Goal: Check status: Check status

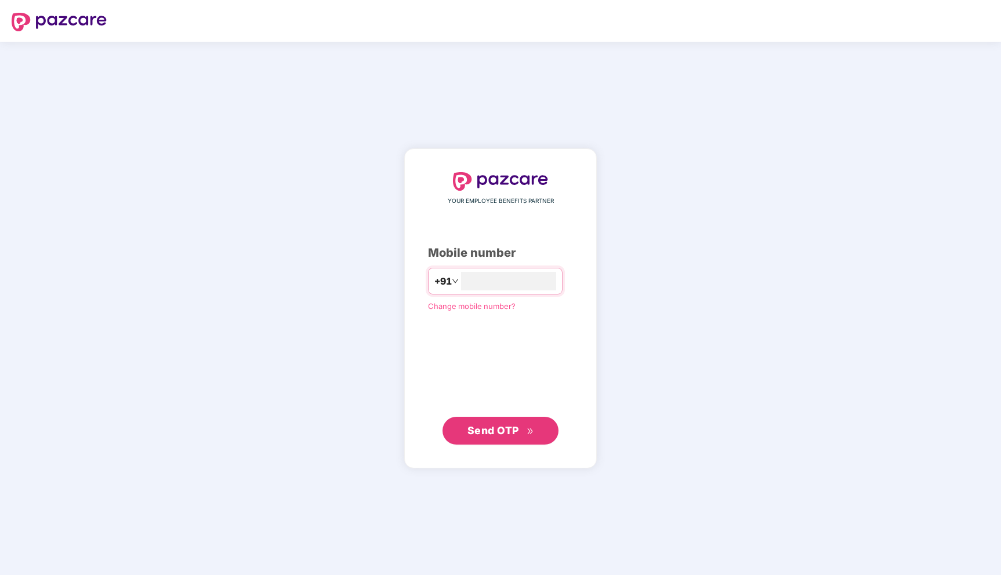
type input "**********"
click at [506, 445] on div "**********" at bounding box center [500, 308] width 193 height 320
click at [504, 428] on span "Send OTP" at bounding box center [493, 430] width 52 height 12
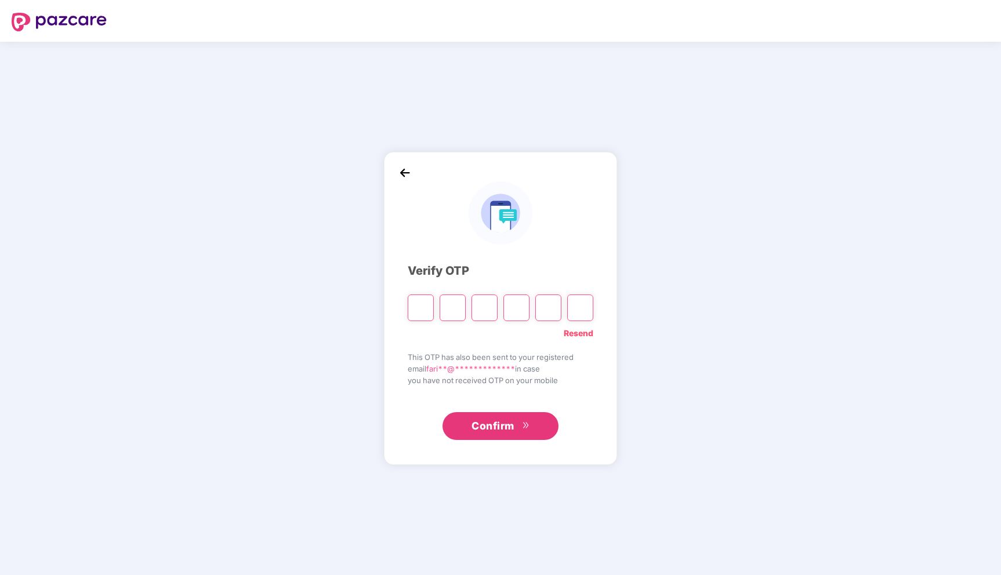
type input "*"
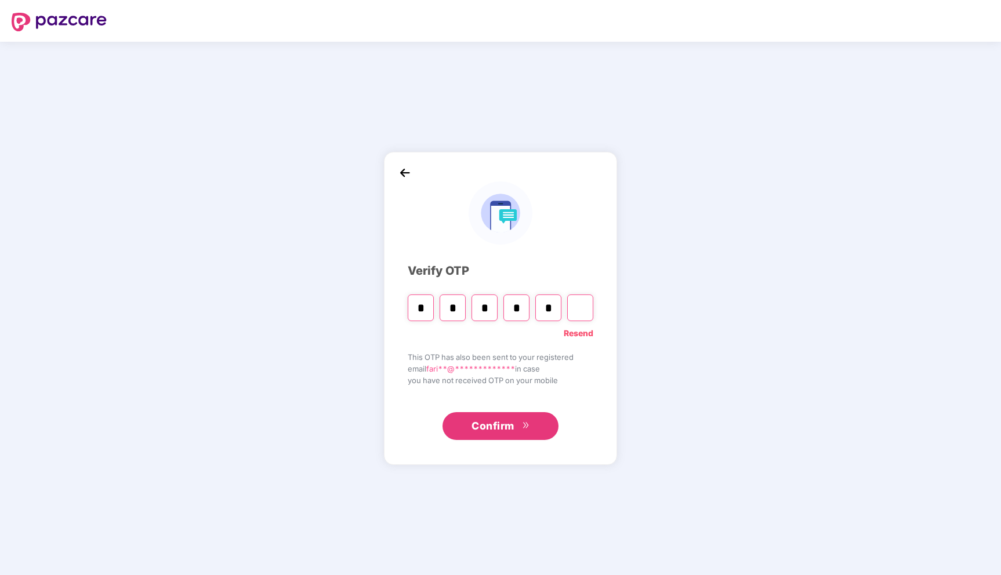
type input "*"
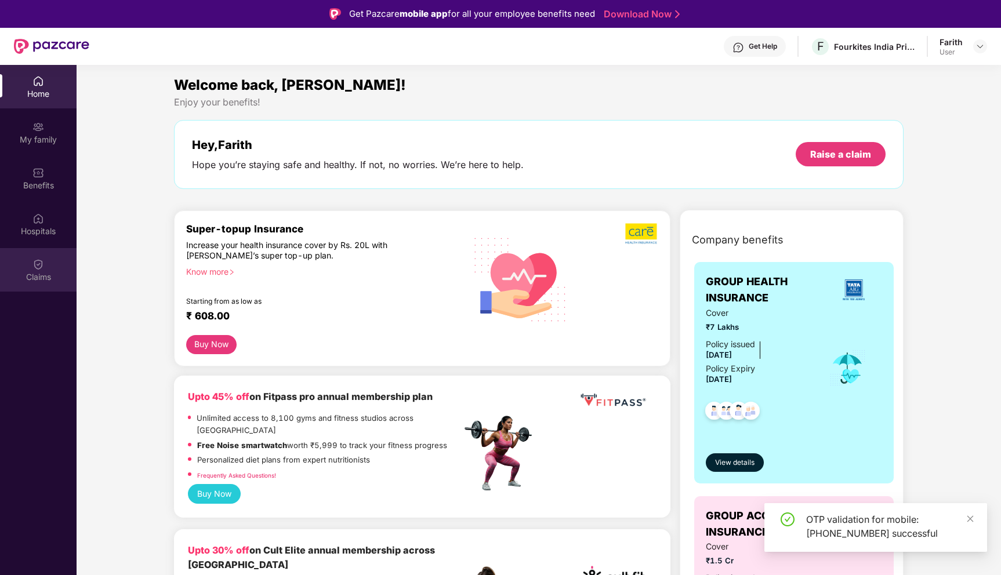
click at [21, 267] on div "Claims" at bounding box center [38, 269] width 77 height 43
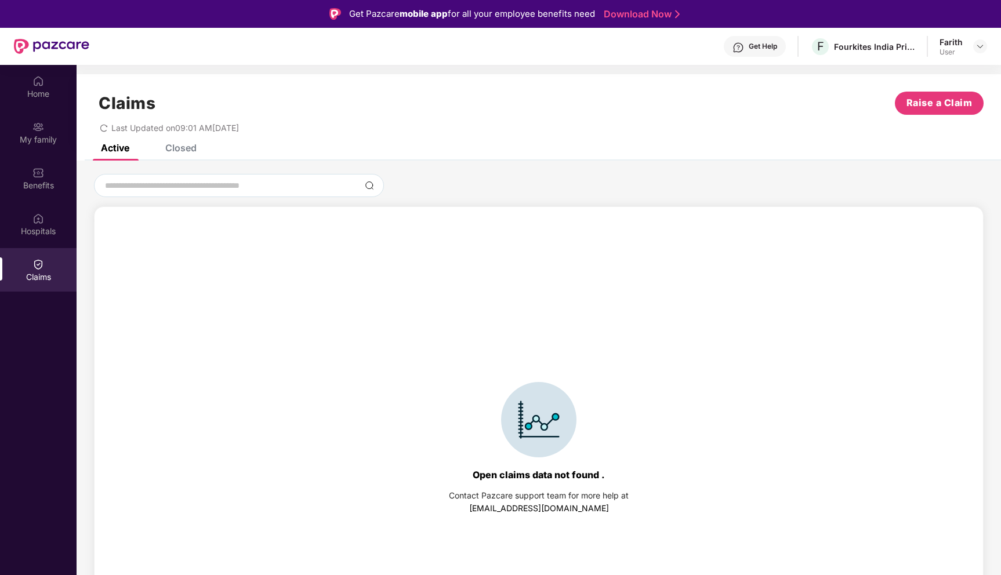
click at [184, 162] on div "Open claims data not found . Contact Pazcare support team for more help at [EMA…" at bounding box center [539, 413] width 924 height 505
click at [184, 155] on div "Closed" at bounding box center [172, 148] width 49 height 26
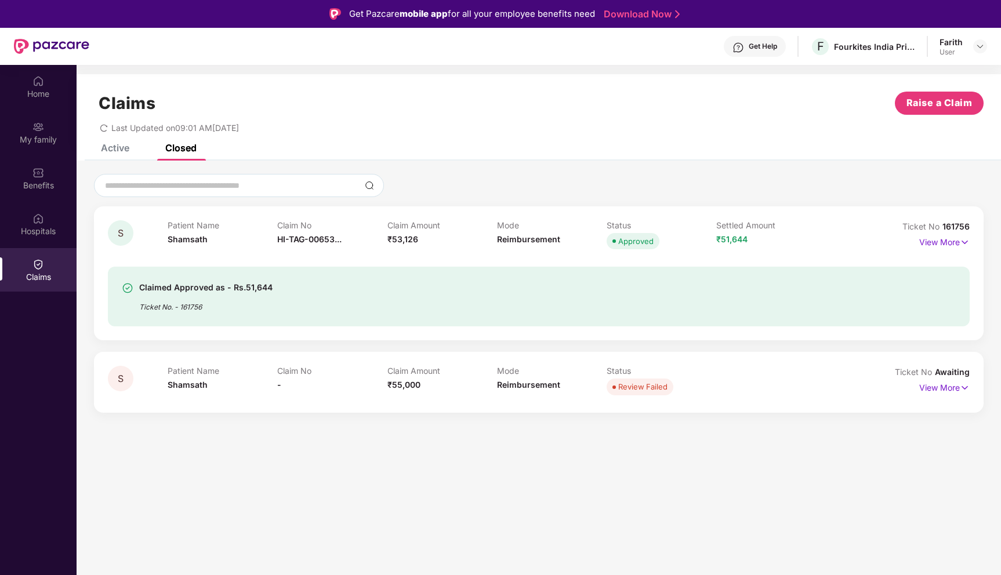
click at [728, 237] on span "₹51,644" at bounding box center [731, 239] width 31 height 10
click at [957, 245] on p "View More" at bounding box center [944, 241] width 50 height 16
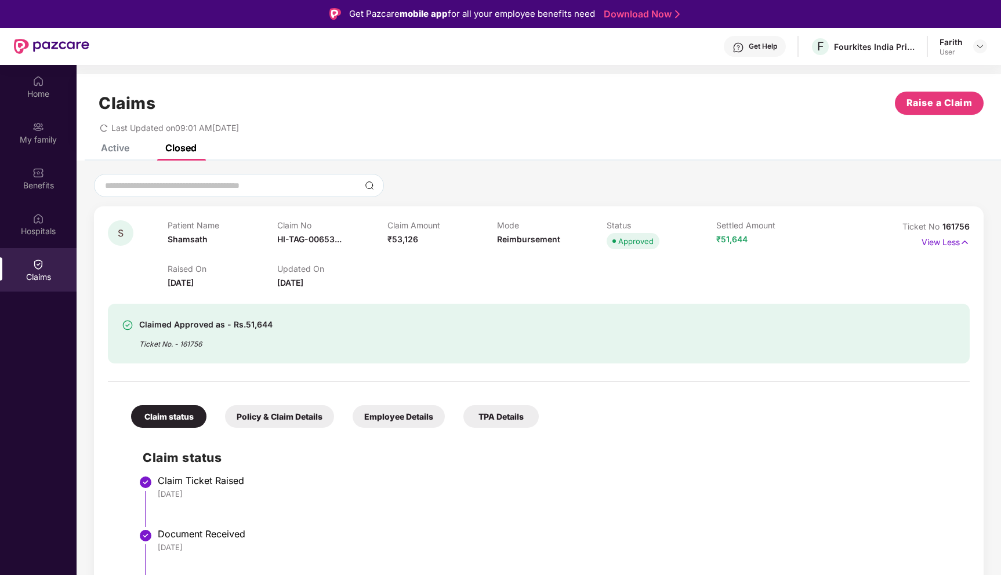
click at [102, 126] on icon "redo" at bounding box center [104, 128] width 8 height 8
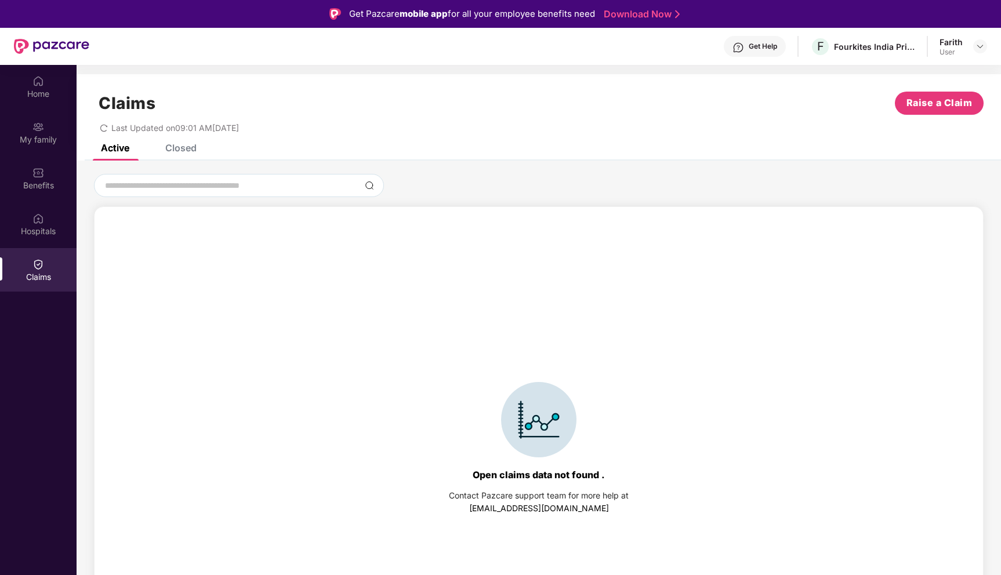
click at [181, 150] on div "Closed" at bounding box center [180, 148] width 31 height 12
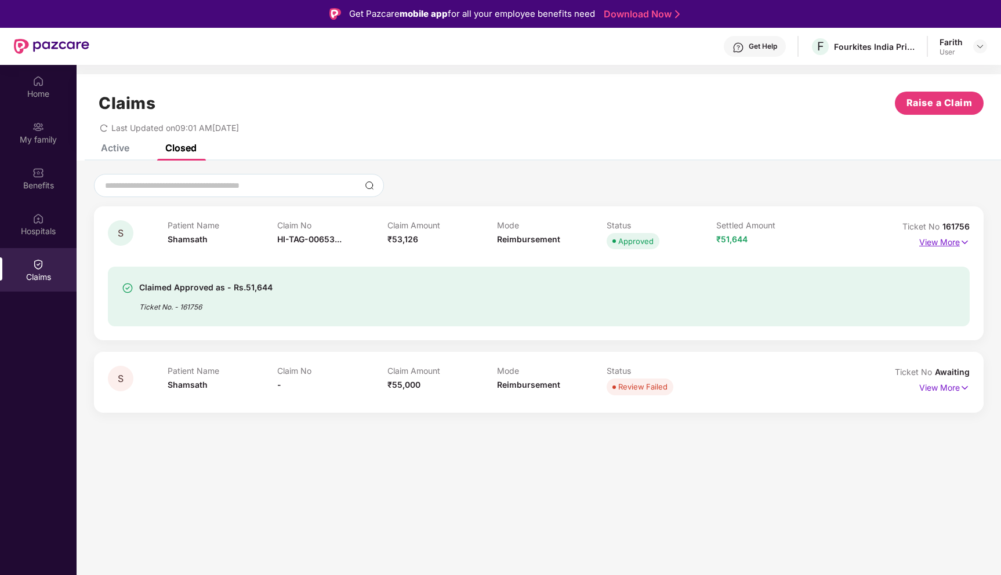
click at [938, 240] on p "View More" at bounding box center [944, 241] width 50 height 16
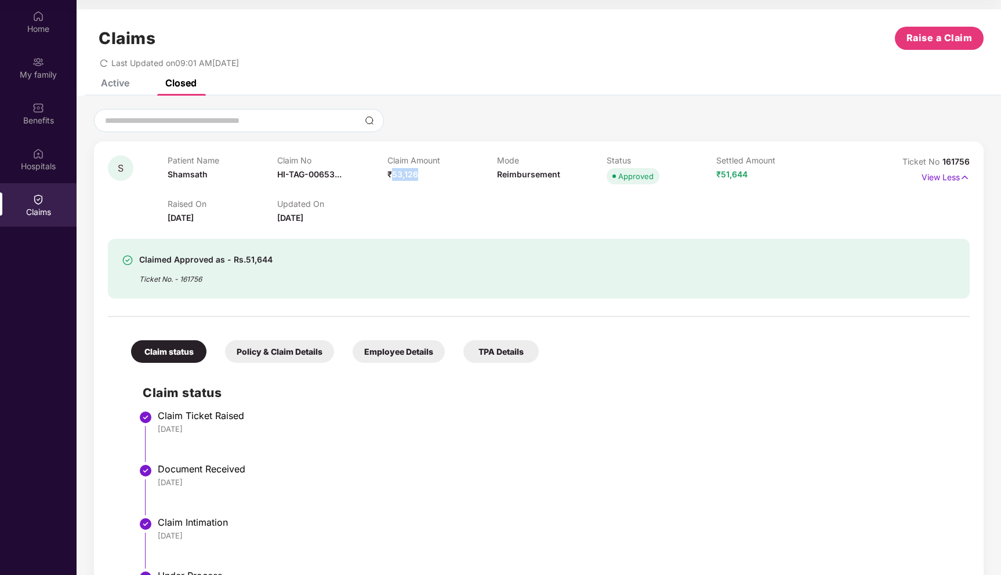
drag, startPoint x: 425, startPoint y: 175, endPoint x: 488, endPoint y: 175, distance: 63.2
click at [488, 175] on div "Claim Amount ₹53,126" at bounding box center [442, 171] width 110 height 32
drag, startPoint x: 721, startPoint y: 176, endPoint x: 821, endPoint y: 176, distance: 100.3
click at [821, 176] on div "Settled Amount ₹51,644" at bounding box center [771, 171] width 110 height 32
drag, startPoint x: 536, startPoint y: 176, endPoint x: 574, endPoint y: 176, distance: 37.7
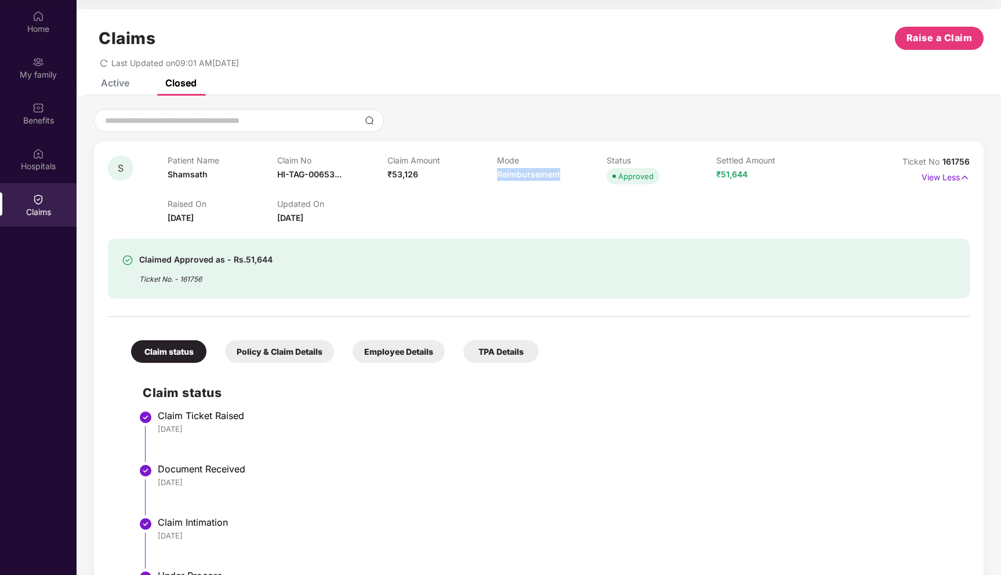
click at [574, 176] on div "Mode Reimbursement" at bounding box center [552, 171] width 110 height 32
click at [525, 173] on span "Reimbursement" at bounding box center [528, 174] width 63 height 10
drag, startPoint x: 281, startPoint y: 222, endPoint x: 350, endPoint y: 222, distance: 69.6
click at [350, 222] on div "Updated On 11 Aug 2025" at bounding box center [332, 212] width 110 height 26
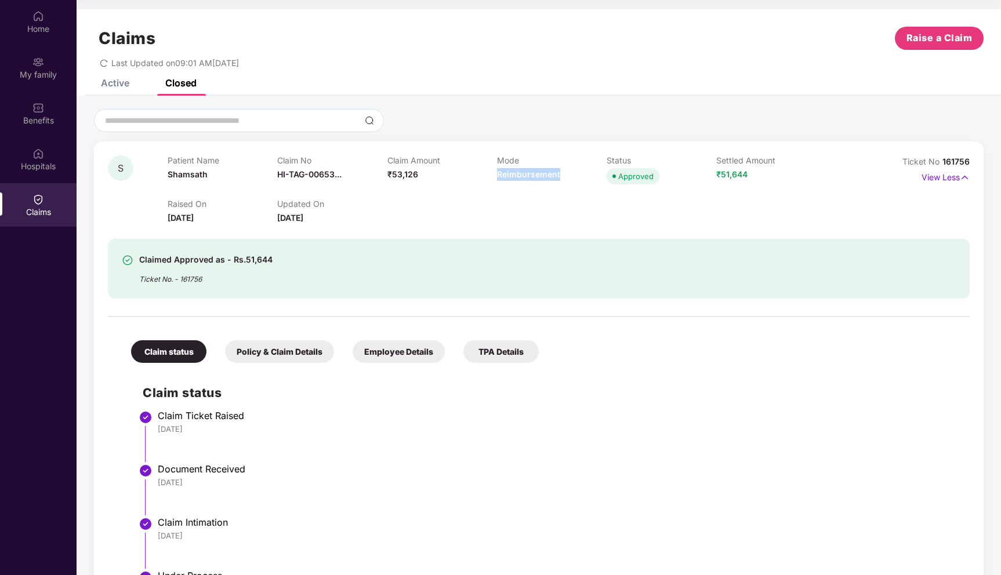
click at [289, 212] on div "Updated On 11 Aug 2025" at bounding box center [332, 212] width 110 height 26
drag, startPoint x: 168, startPoint y: 219, endPoint x: 386, endPoint y: 223, distance: 217.5
click at [386, 223] on div "Raised On 31 July 2025 Updated On 11 Aug 2025" at bounding box center [497, 205] width 658 height 37
click at [386, 223] on div "Updated On 11 Aug 2025" at bounding box center [332, 212] width 110 height 26
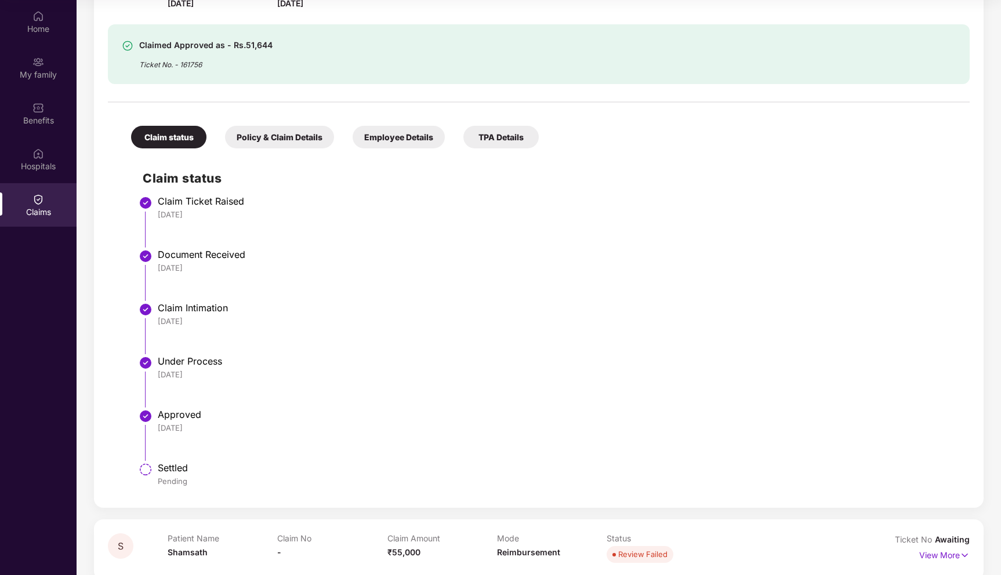
scroll to position [231, 0]
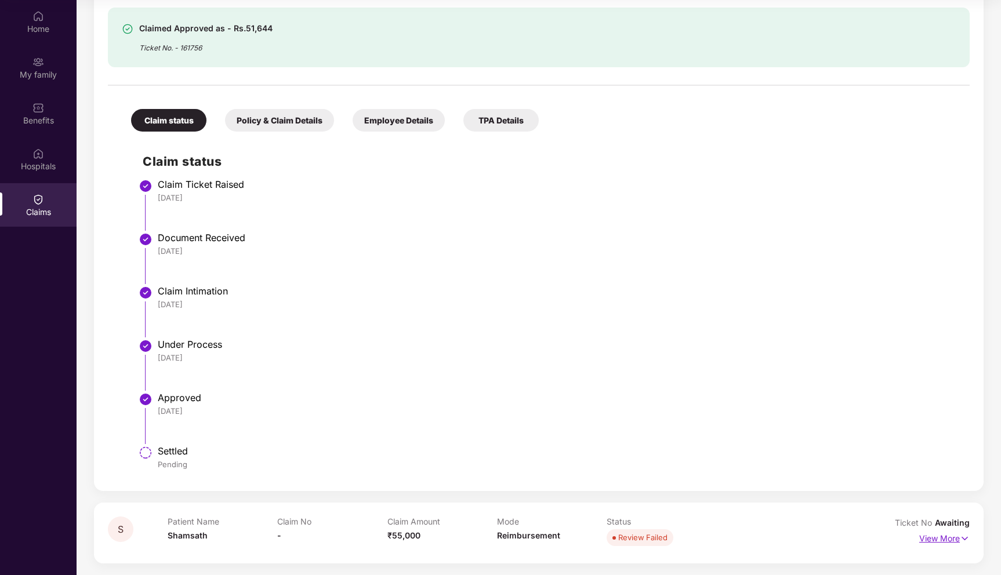
click at [966, 536] on img at bounding box center [965, 538] width 10 height 13
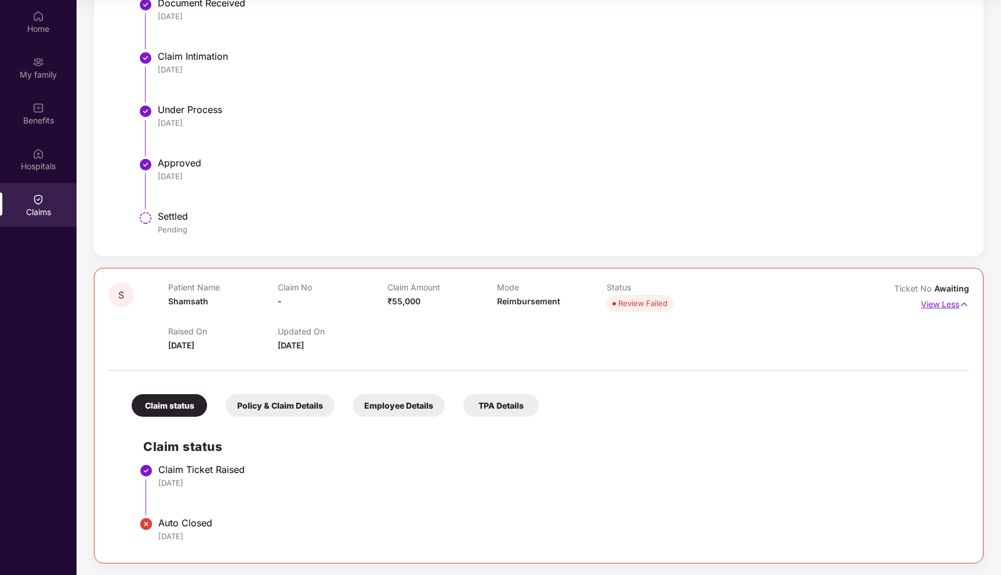
click at [940, 309] on p "View Less" at bounding box center [945, 303] width 48 height 16
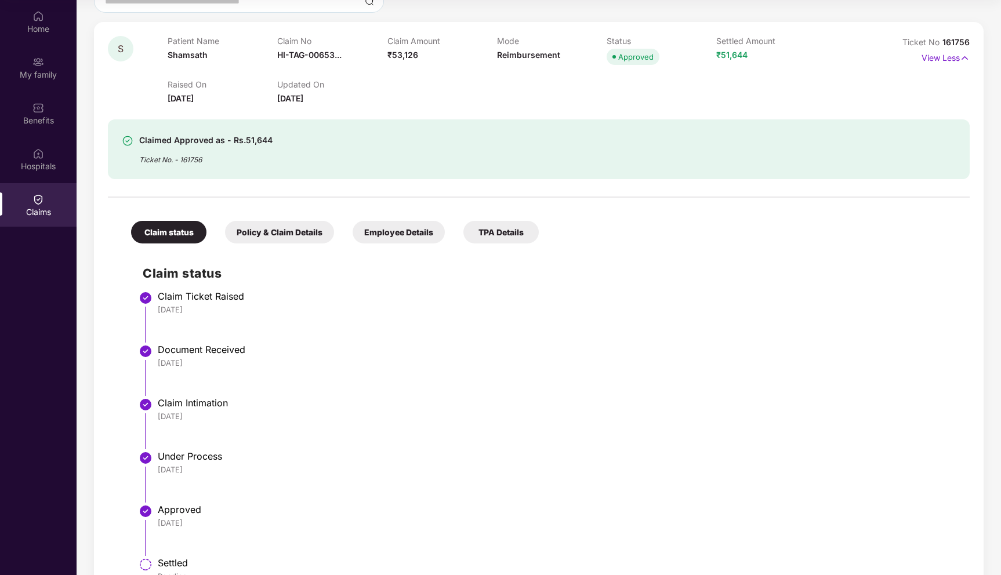
scroll to position [231, 0]
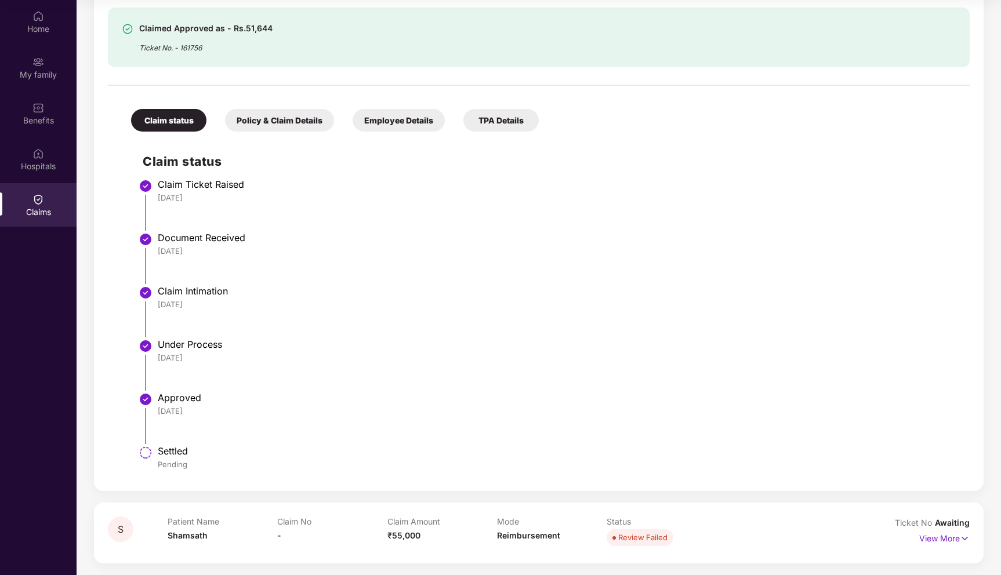
click at [187, 466] on div "Pending" at bounding box center [558, 464] width 800 height 10
drag, startPoint x: 161, startPoint y: 467, endPoint x: 206, endPoint y: 467, distance: 44.7
click at [205, 467] on div "Pending" at bounding box center [558, 464] width 800 height 10
drag, startPoint x: 159, startPoint y: 467, endPoint x: 241, endPoint y: 467, distance: 82.4
click at [241, 467] on div "Pending" at bounding box center [558, 464] width 800 height 10
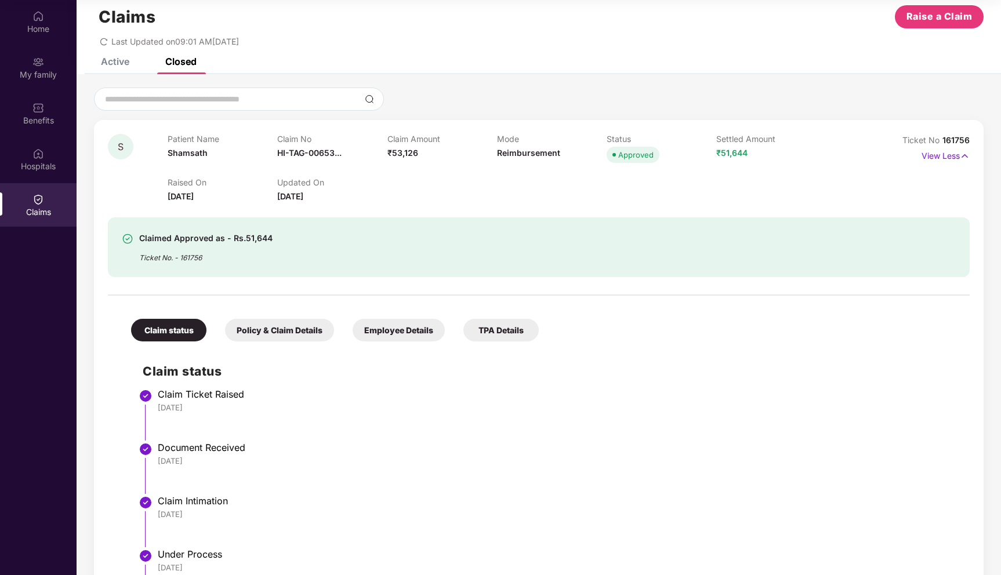
scroll to position [0, 0]
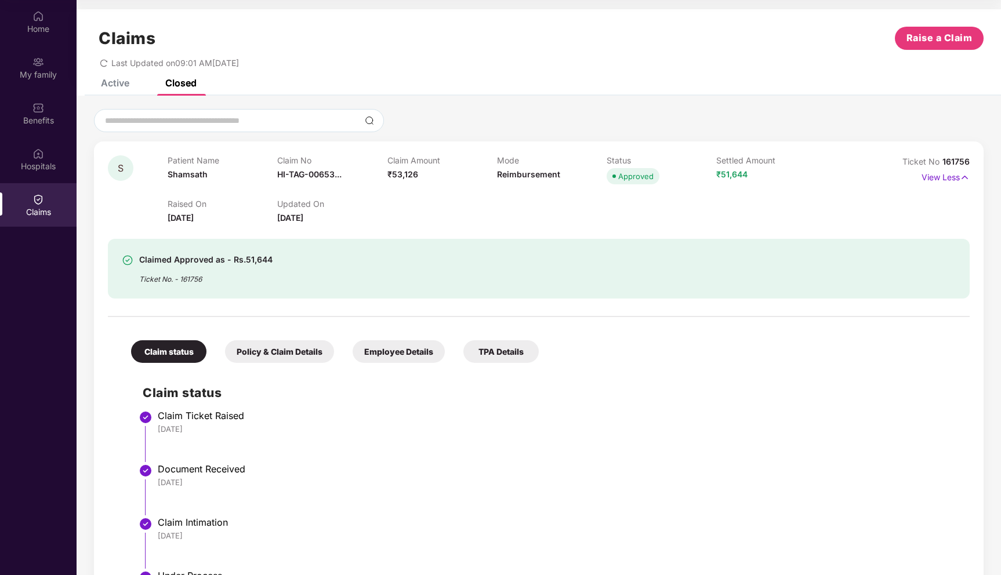
click at [242, 345] on div "Policy & Claim Details" at bounding box center [279, 351] width 109 height 23
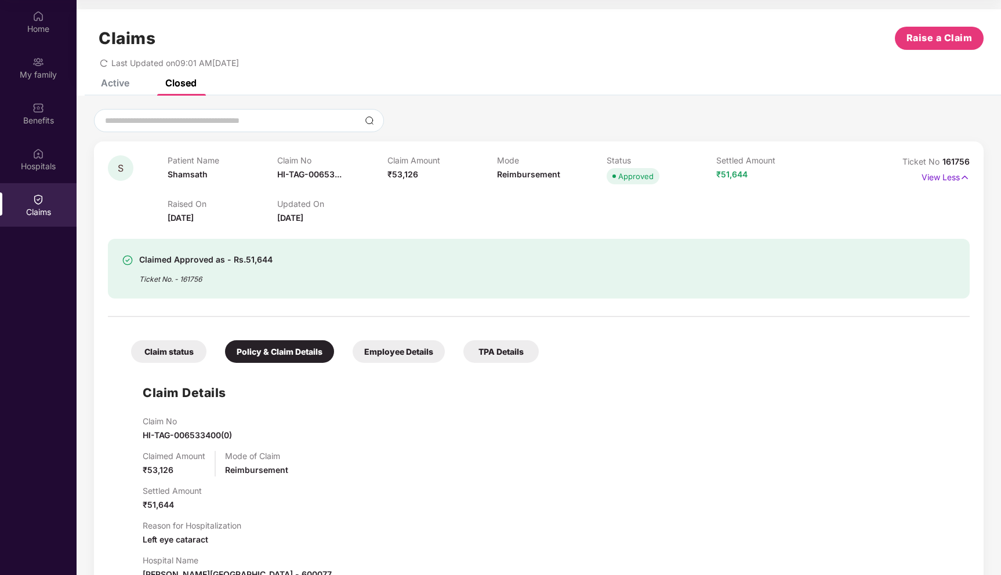
scroll to position [226, 0]
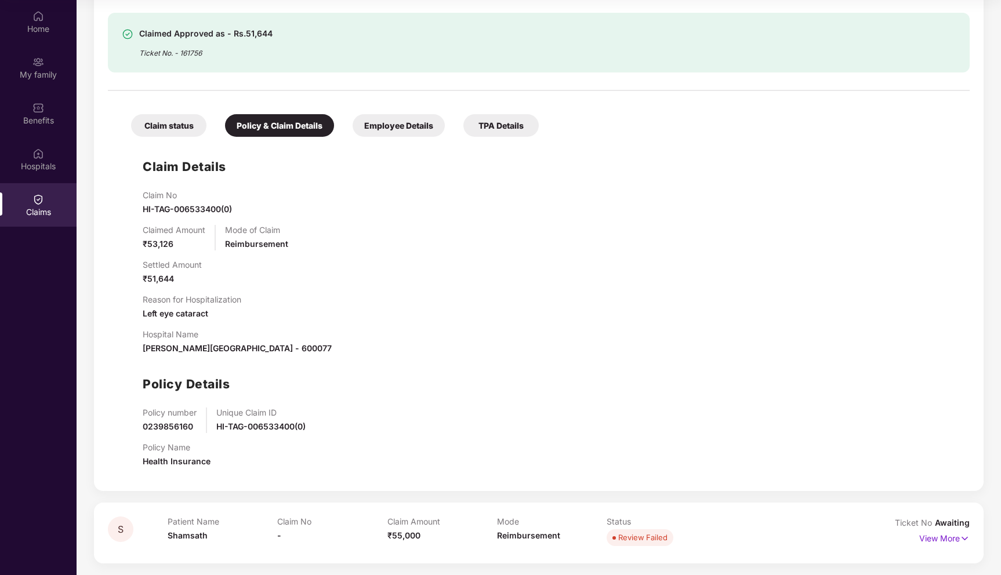
click at [169, 433] on div "Policy number 0239856160" at bounding box center [170, 421] width 54 height 26
copy span "0239856160"
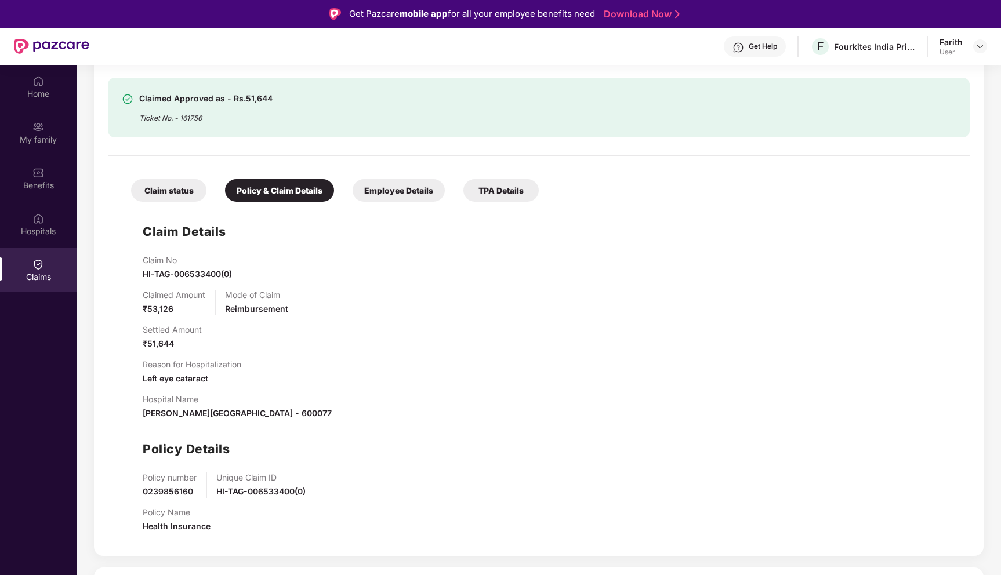
click at [171, 197] on div "Claim status" at bounding box center [168, 190] width 75 height 23
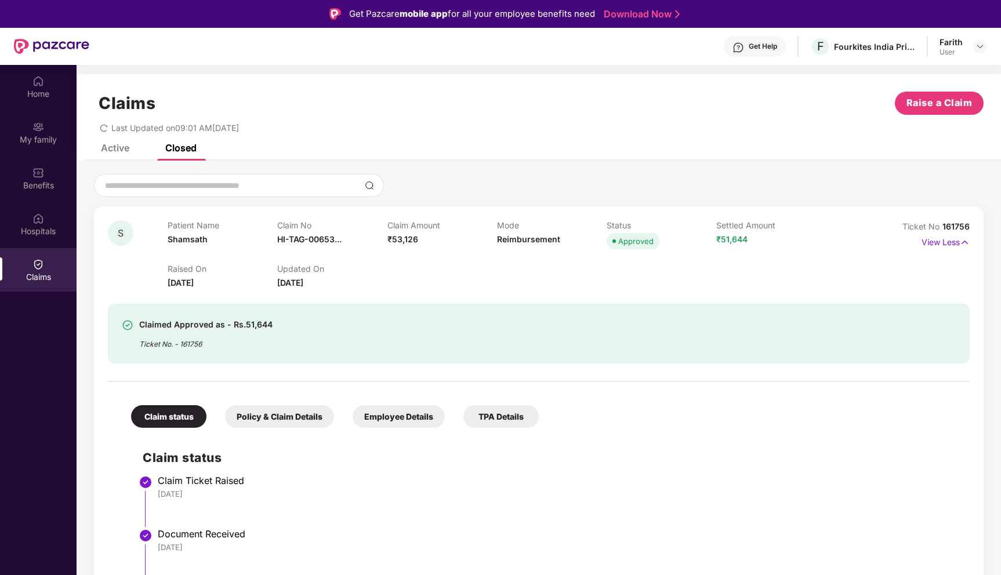
click at [102, 131] on icon "redo" at bounding box center [104, 128] width 8 height 8
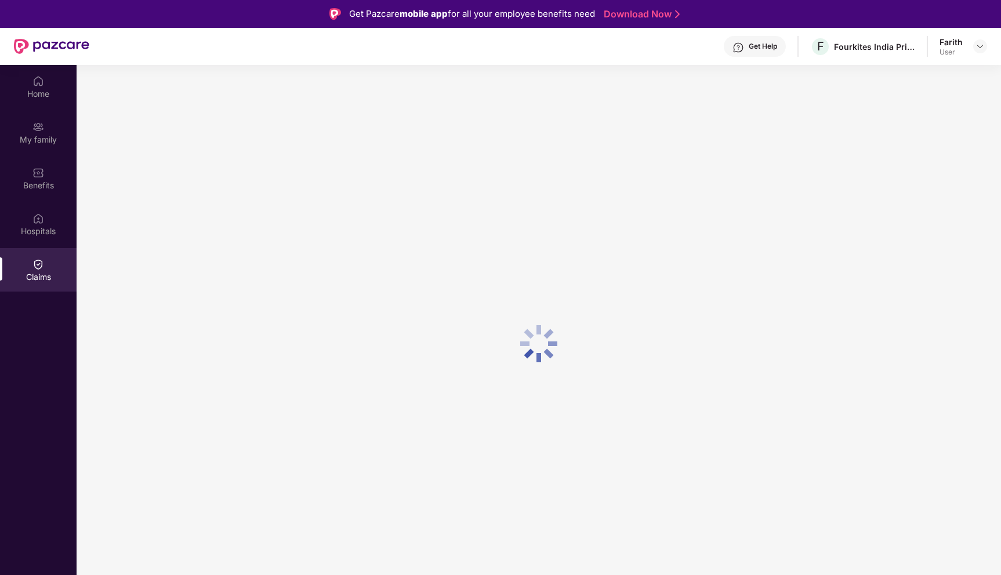
click at [102, 131] on div at bounding box center [539, 344] width 924 height 558
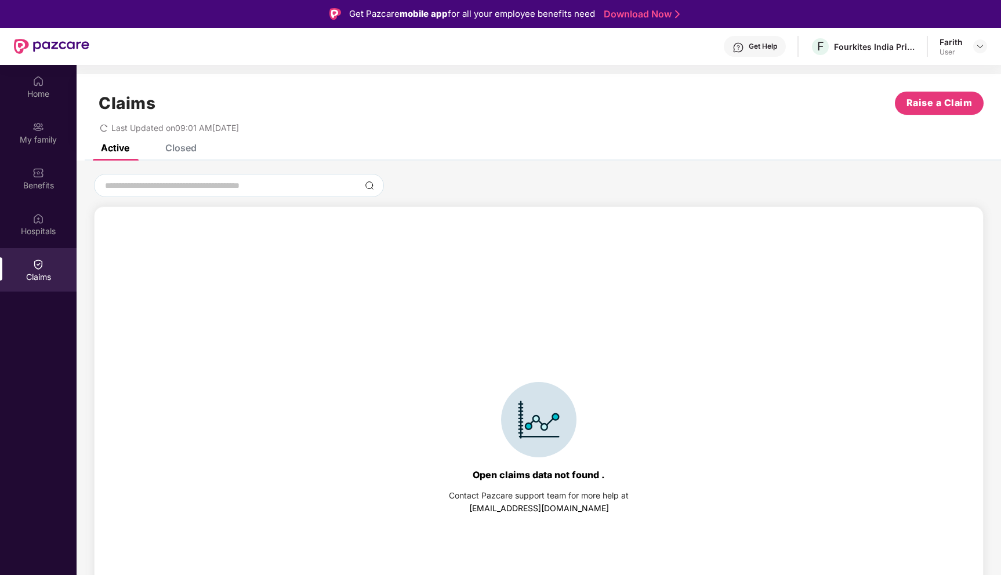
drag, startPoint x: 110, startPoint y: 128, endPoint x: 299, endPoint y: 128, distance: 189.1
click at [299, 128] on div "Last Updated on 09:01 AM, 11 Aug 2025" at bounding box center [539, 124] width 890 height 18
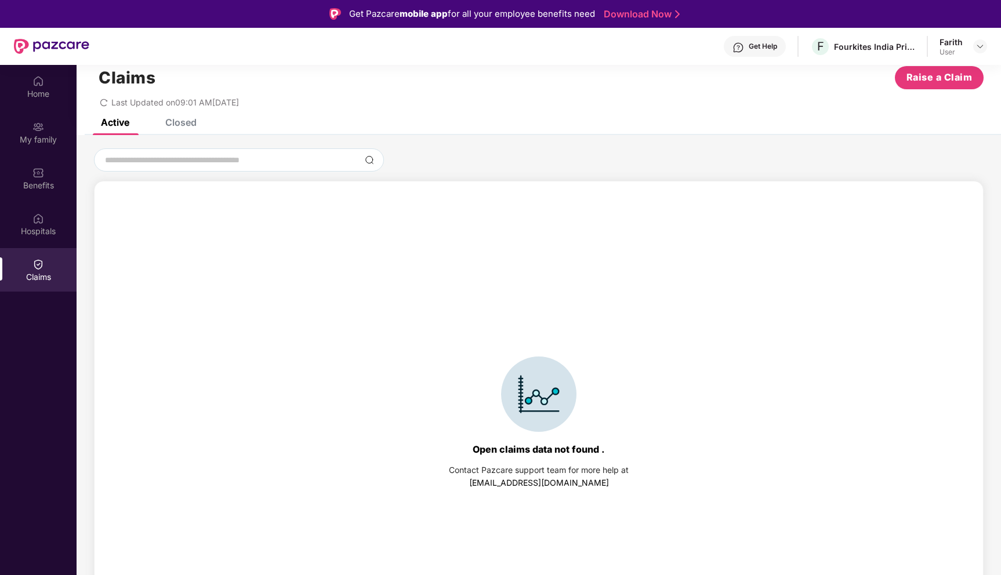
click at [180, 121] on div "Closed" at bounding box center [180, 123] width 31 height 12
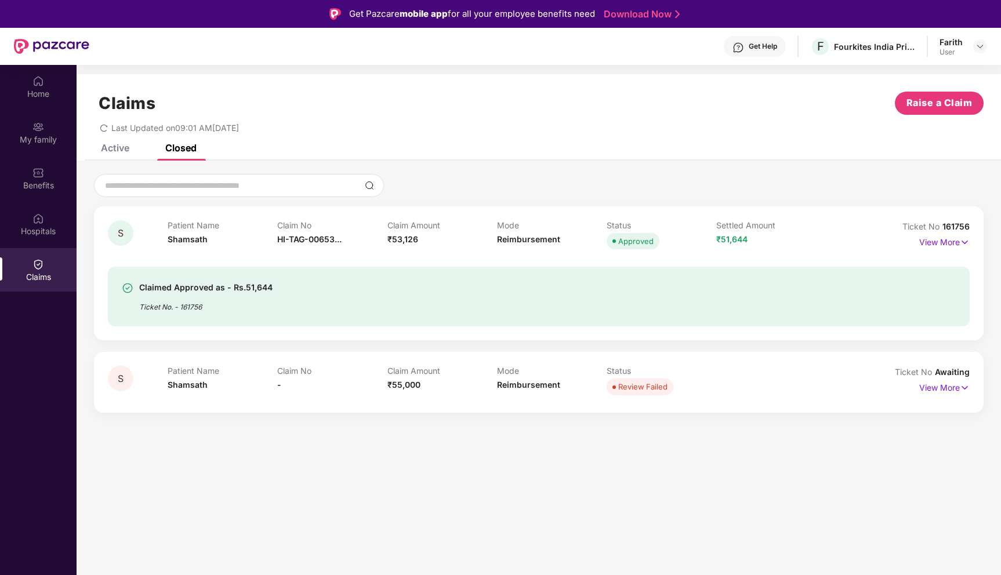
scroll to position [0, 0]
click at [960, 242] on img at bounding box center [965, 242] width 10 height 13
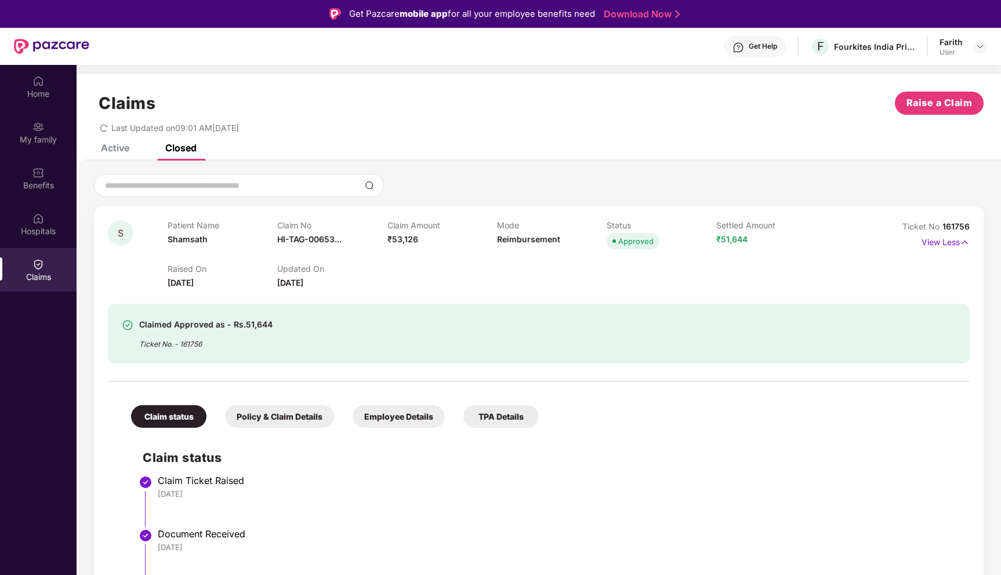
scroll to position [231, 0]
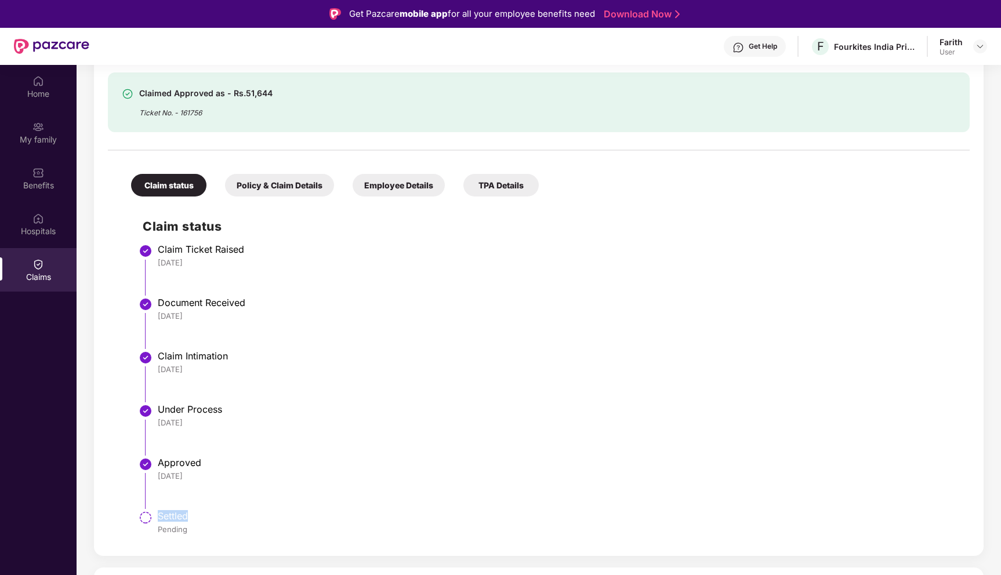
drag, startPoint x: 194, startPoint y: 514, endPoint x: 256, endPoint y: 514, distance: 62.1
click at [256, 514] on li "Settled Pending" at bounding box center [550, 528] width 815 height 28
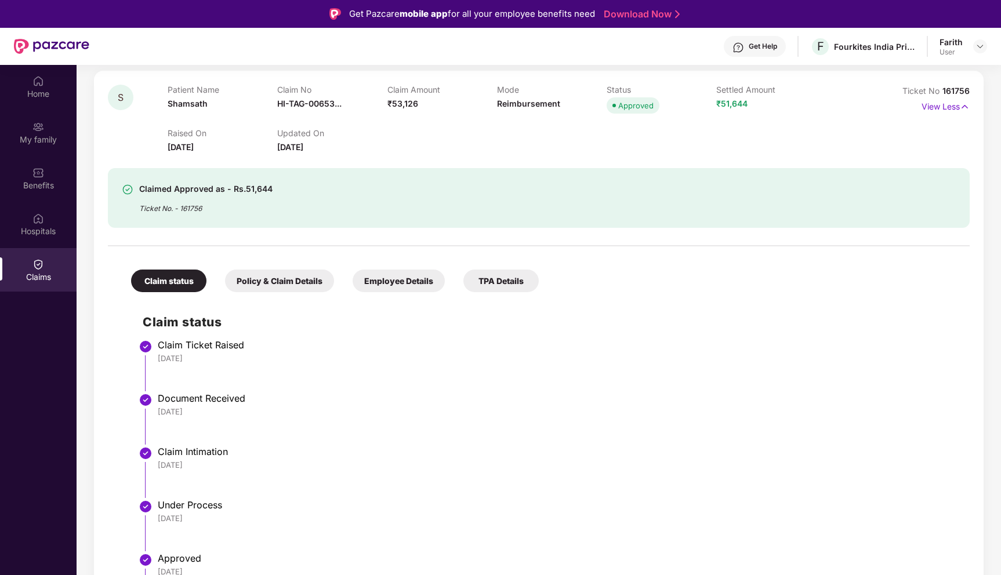
scroll to position [0, 0]
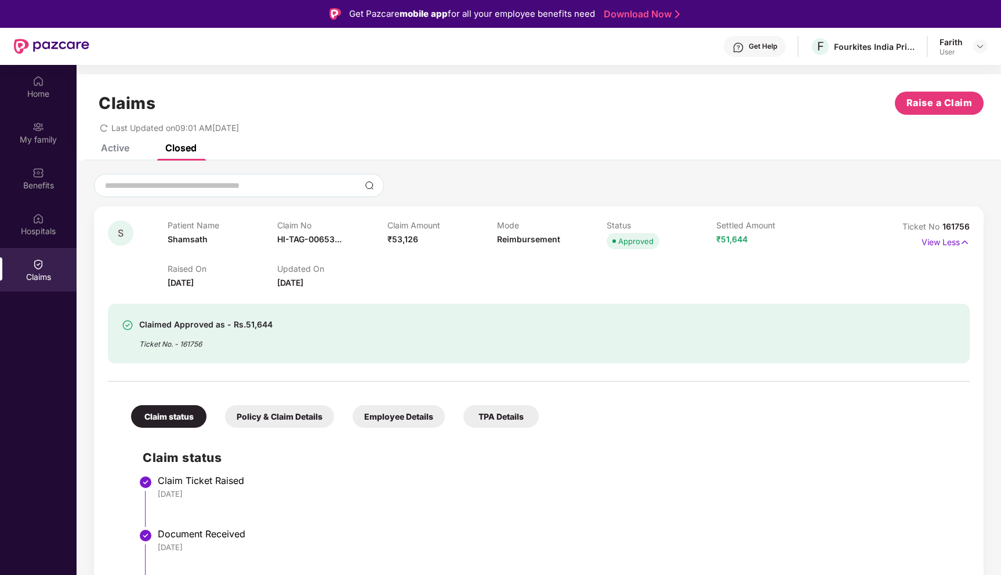
click at [287, 422] on div "Policy & Claim Details" at bounding box center [279, 416] width 109 height 23
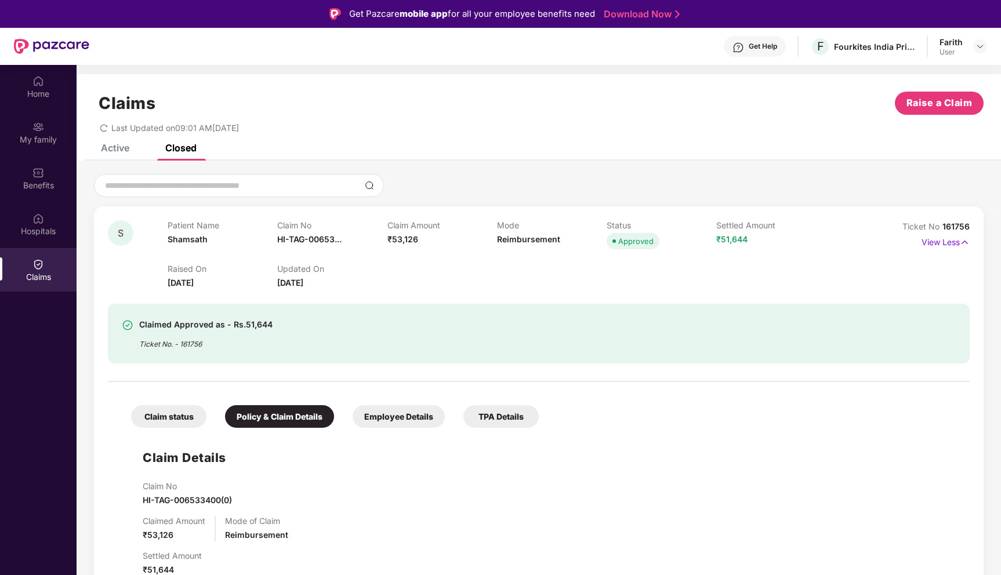
scroll to position [226, 0]
